Goal: Task Accomplishment & Management: Use online tool/utility

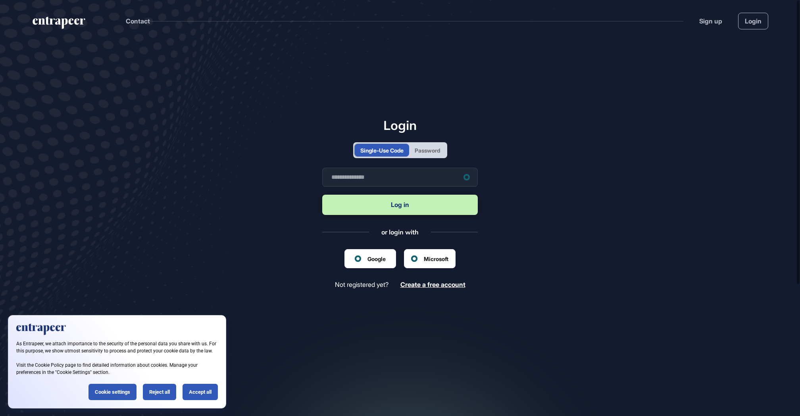
scroll to position [0, 0]
click at [210, 387] on div "Accept all" at bounding box center [200, 391] width 35 height 16
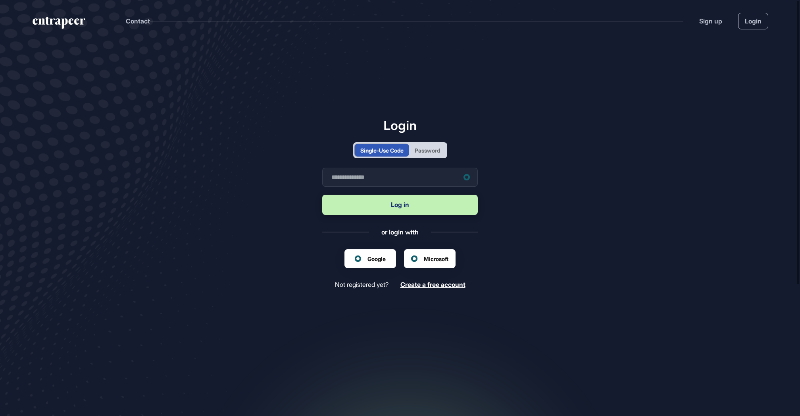
scroll to position [0, 0]
click at [437, 150] on div "Password" at bounding box center [427, 150] width 25 height 8
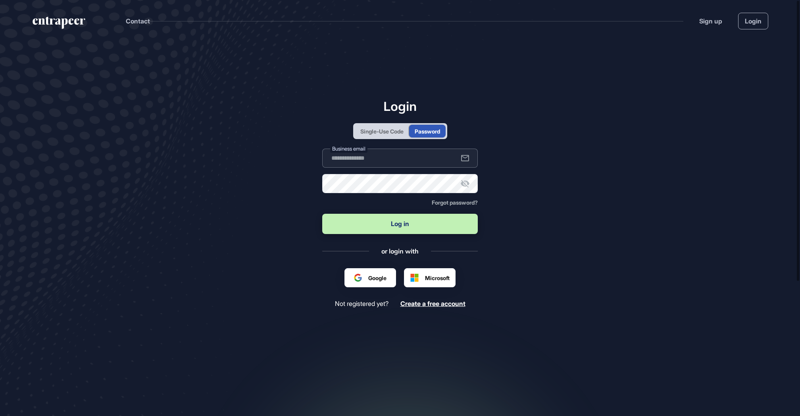
click at [396, 165] on input "text" at bounding box center [400, 157] width 156 height 19
type input "**********"
click at [373, 219] on button "Log in" at bounding box center [400, 224] width 156 height 20
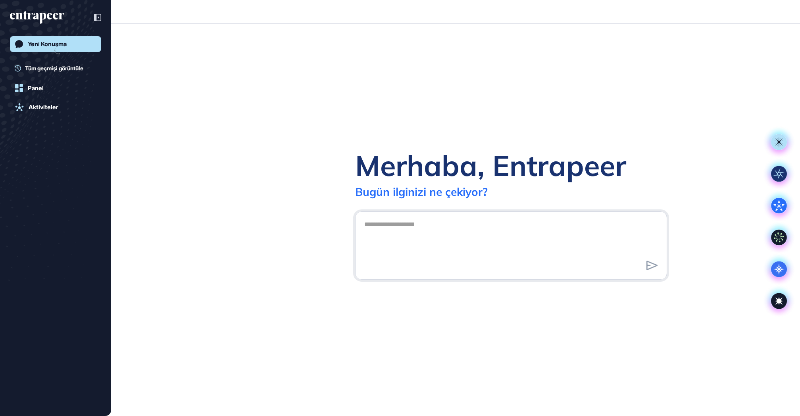
scroll to position [0, 0]
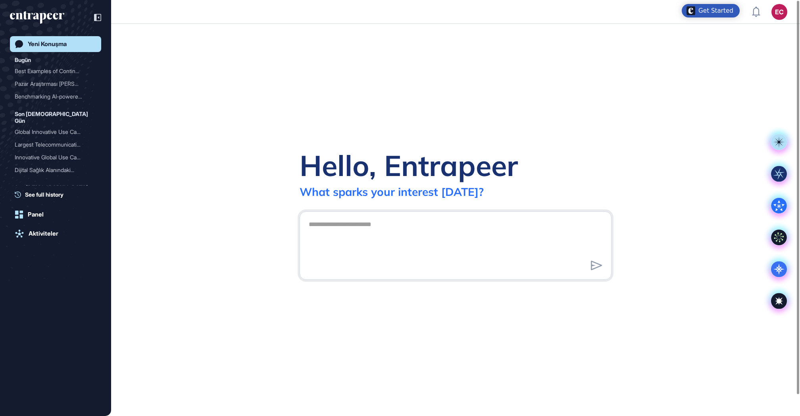
click at [453, 253] on textarea at bounding box center [455, 244] width 303 height 56
type textarea "**********"
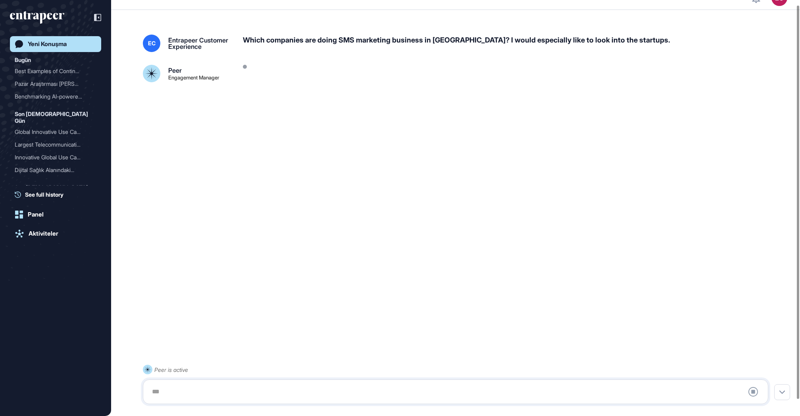
scroll to position [22, 0]
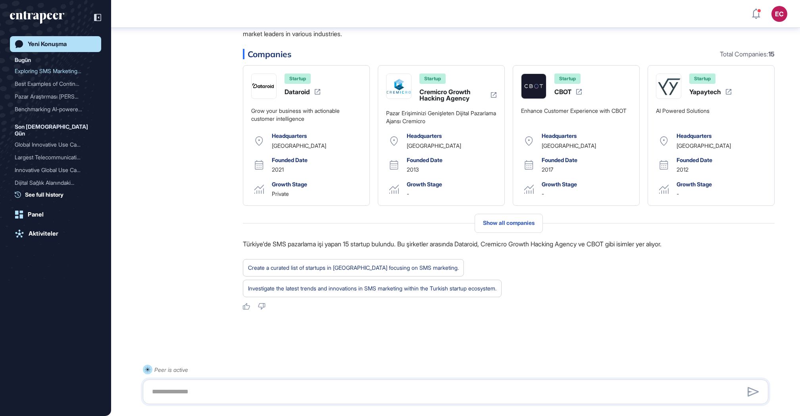
scroll to position [239, 0]
click at [224, 391] on textarea at bounding box center [455, 391] width 617 height 16
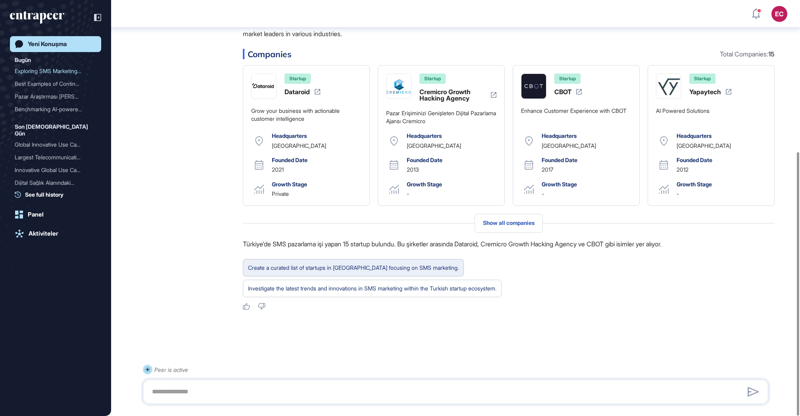
click at [291, 262] on div "Create a curated list of startups in [GEOGRAPHIC_DATA] focusing on SMS marketin…" at bounding box center [353, 267] width 211 height 10
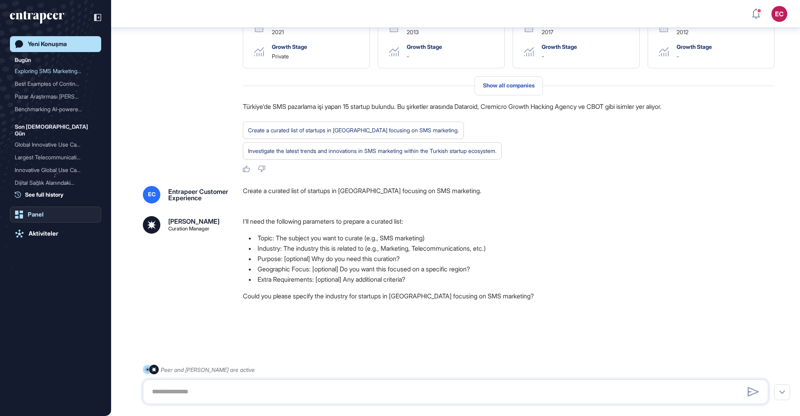
scroll to position [376, 0]
click at [289, 393] on textarea at bounding box center [455, 391] width 617 height 16
type textarea "*"
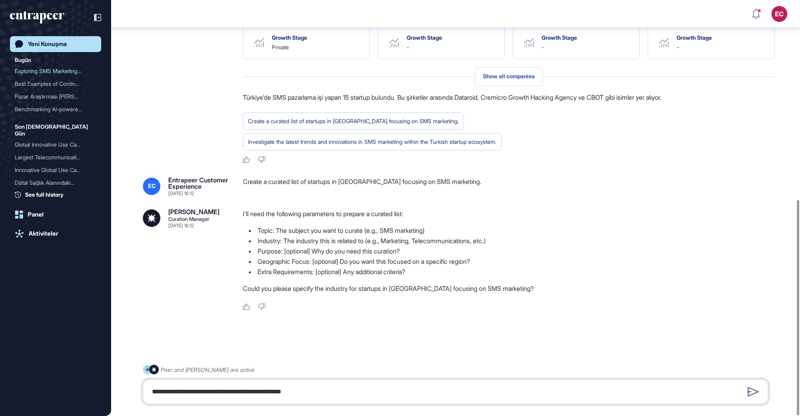
scroll to position [385, 0]
drag, startPoint x: 305, startPoint y: 393, endPoint x: 266, endPoint y: 389, distance: 39.9
click at [266, 389] on textarea "**********" at bounding box center [455, 391] width 617 height 16
type textarea "**********"
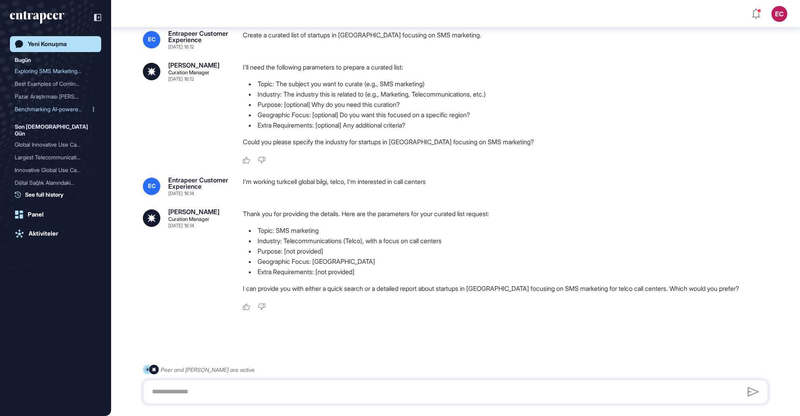
scroll to position [532, 0]
click at [256, 388] on textarea at bounding box center [455, 391] width 617 height 16
type textarea "**********"
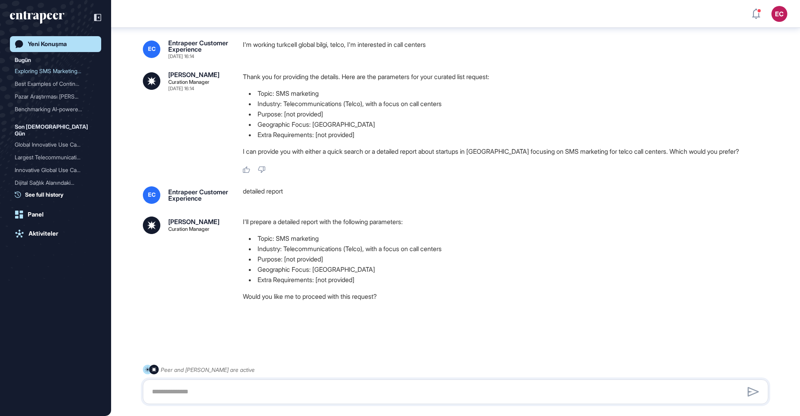
scroll to position [670, 0]
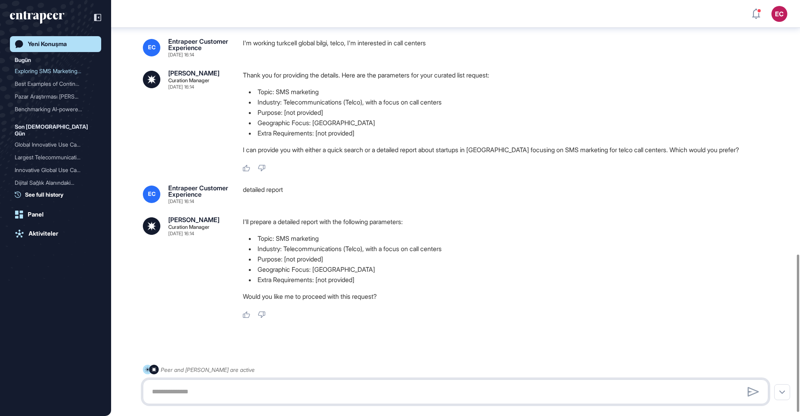
click at [177, 384] on textarea at bounding box center [455, 391] width 617 height 16
type textarea "*******"
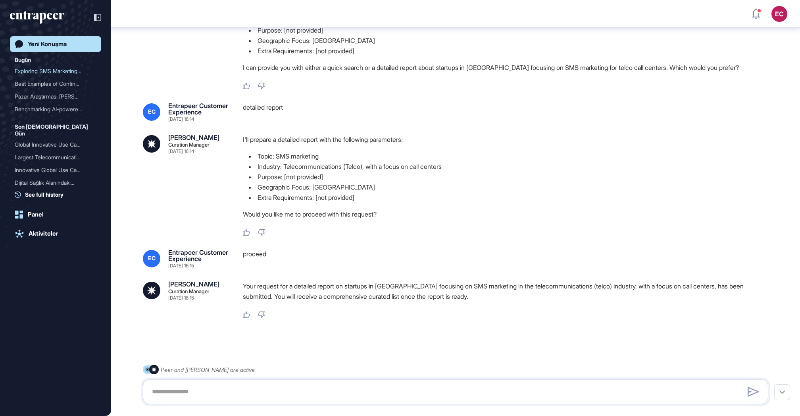
scroll to position [752, 0]
click at [52, 222] on div "Yeni Konuşma Bugün Exploring SMS Marketing S... Best Examples of Continuo... Pa…" at bounding box center [55, 216] width 91 height 360
click at [42, 234] on div "Aktiviteler" at bounding box center [44, 233] width 30 height 7
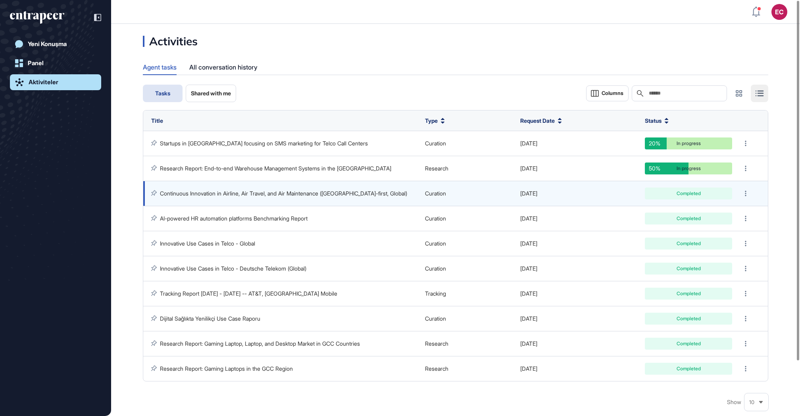
click at [237, 192] on link "Continuous Innovation in Airline, Air Travel, and Air Maintenance ([GEOGRAPHIC_…" at bounding box center [283, 193] width 247 height 7
click at [240, 194] on link "Continuous Innovation in Airline, Air Travel, and Air Maintenance ([GEOGRAPHIC_…" at bounding box center [283, 193] width 247 height 7
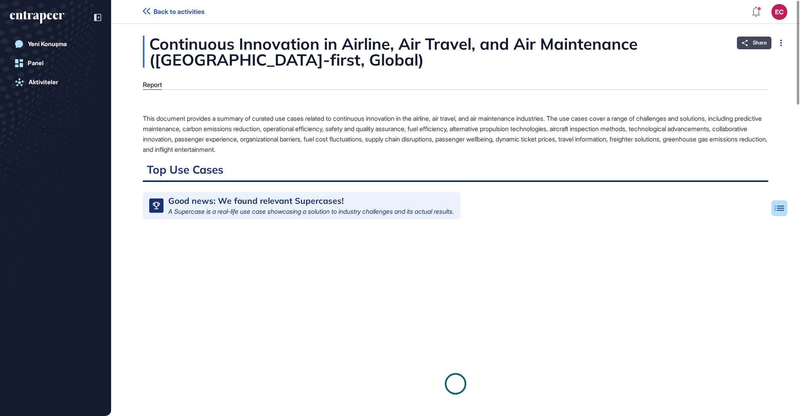
click at [756, 40] on span "Share" at bounding box center [760, 43] width 14 height 6
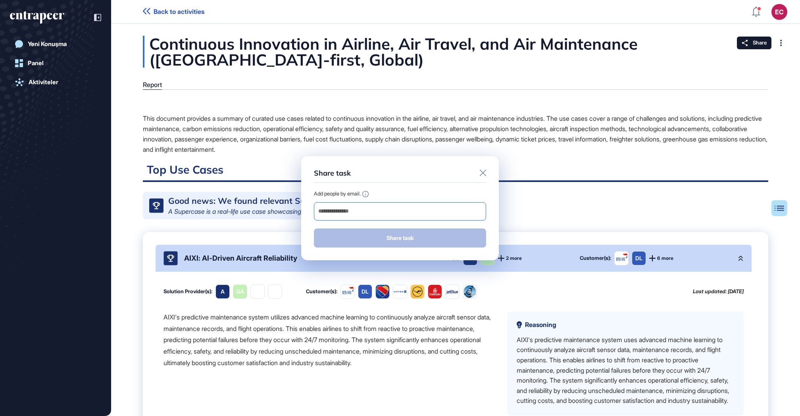
click at [418, 212] on input "email" at bounding box center [400, 211] width 165 height 11
paste input "**********"
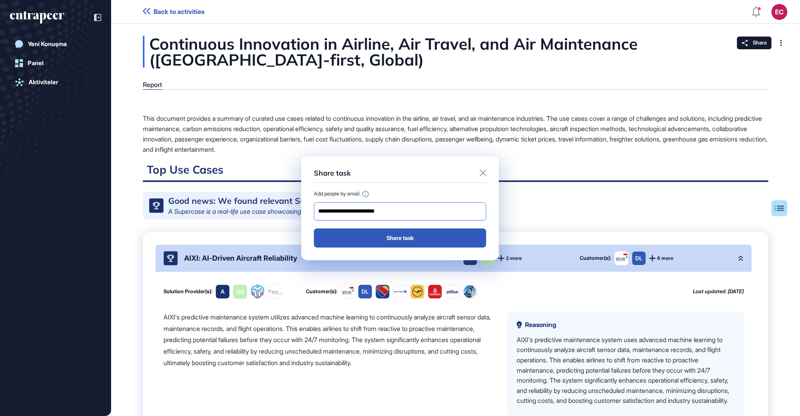
type input "**********"
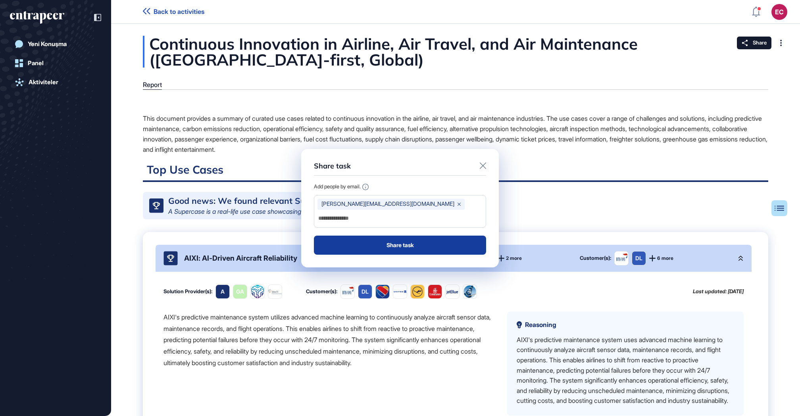
click at [409, 237] on button "Share task" at bounding box center [400, 244] width 172 height 19
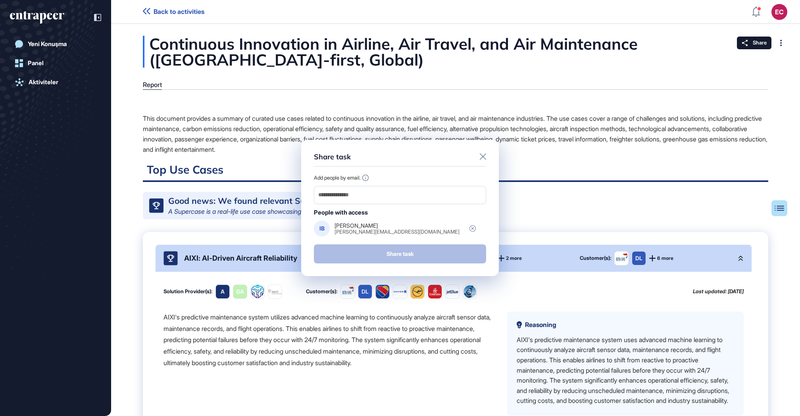
click at [485, 154] on icon at bounding box center [483, 156] width 6 height 6
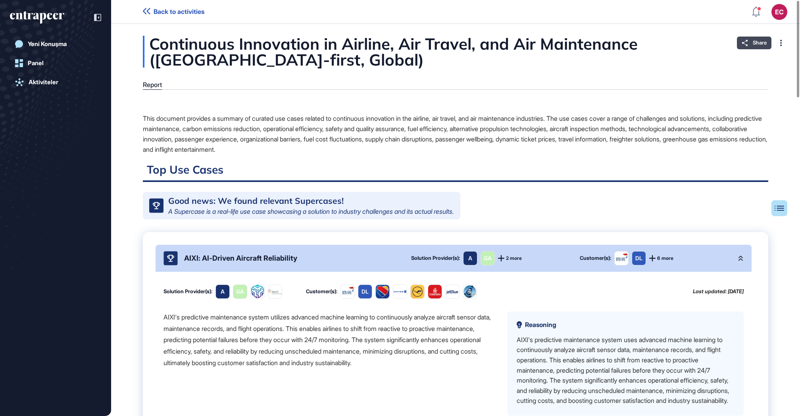
click at [750, 44] on div "Share" at bounding box center [754, 43] width 35 height 13
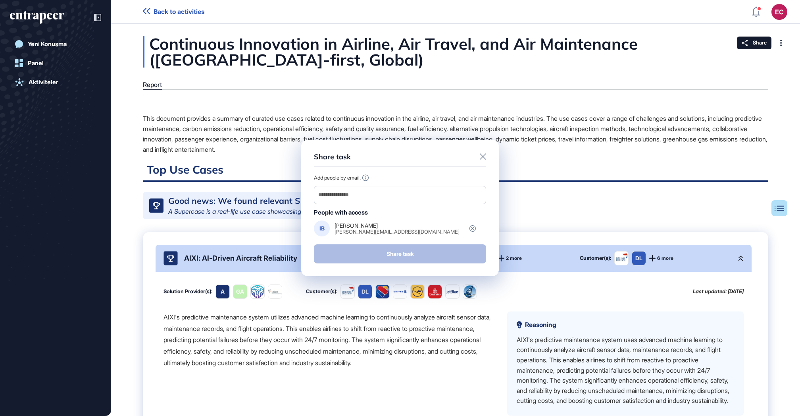
click at [484, 154] on icon at bounding box center [483, 156] width 6 height 6
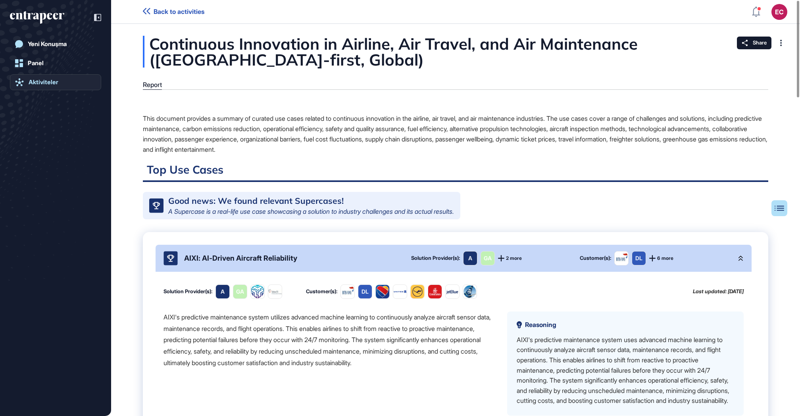
click at [54, 87] on link "Aktiviteler" at bounding box center [55, 82] width 91 height 16
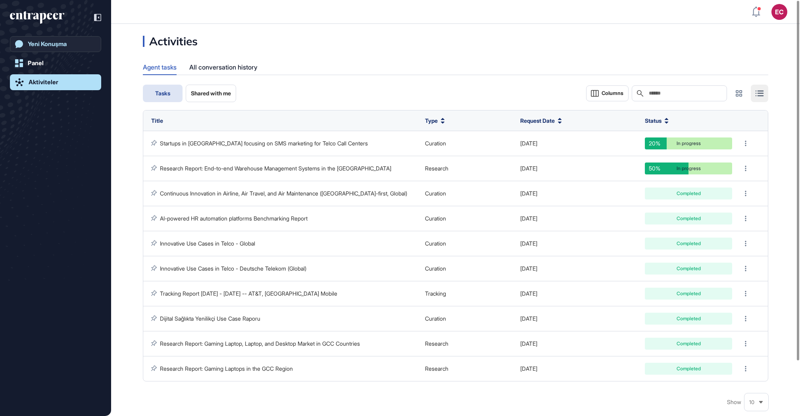
click at [53, 46] on div "Yeni Konuşma" at bounding box center [47, 43] width 39 height 7
